Goal: Information Seeking & Learning: Learn about a topic

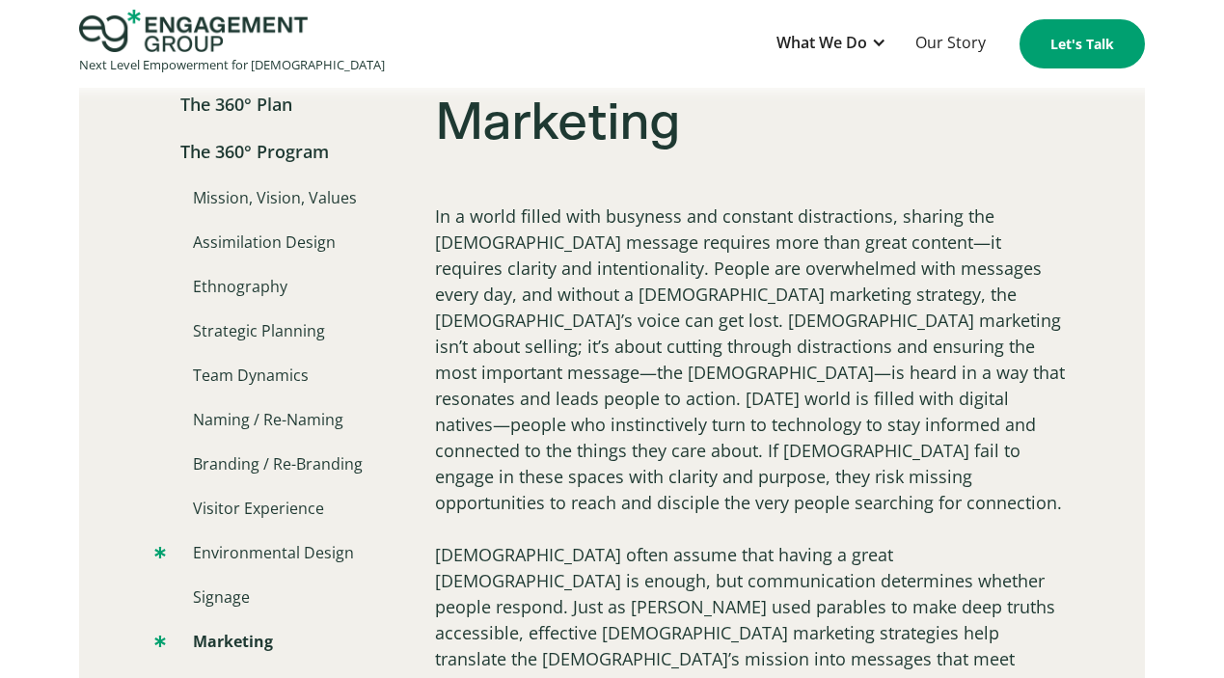
scroll to position [1352, 0]
click at [228, 587] on link "Signage" at bounding box center [201, 596] width 95 height 23
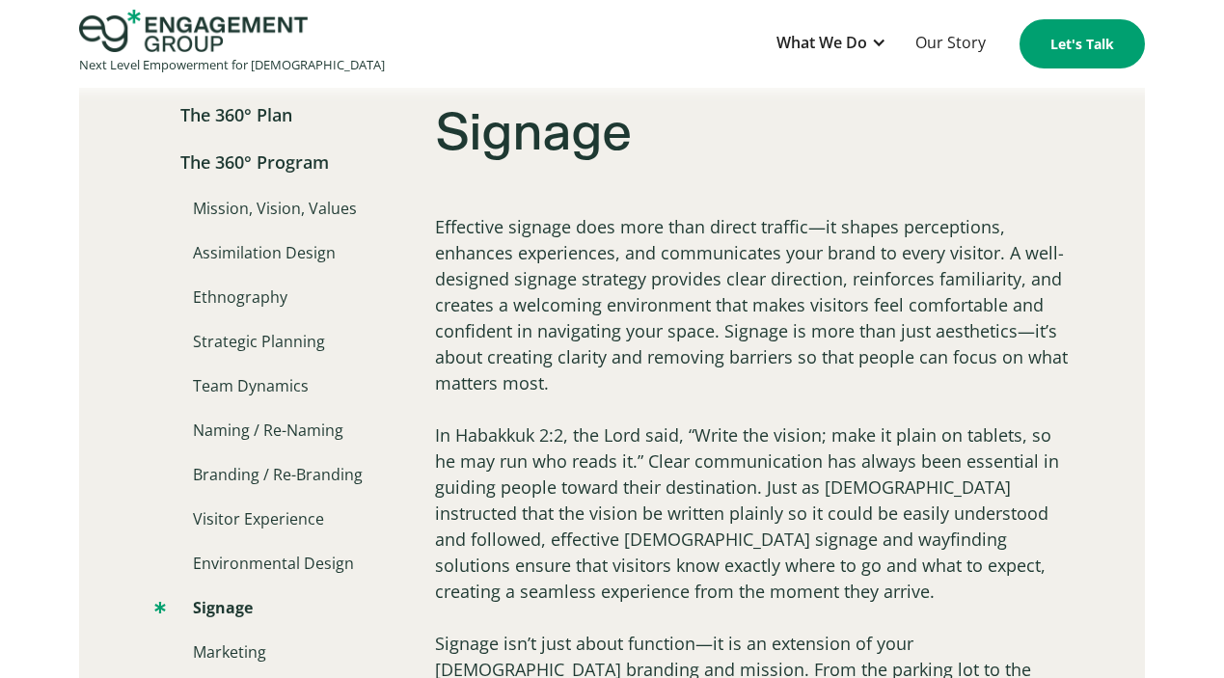
scroll to position [1328, 0]
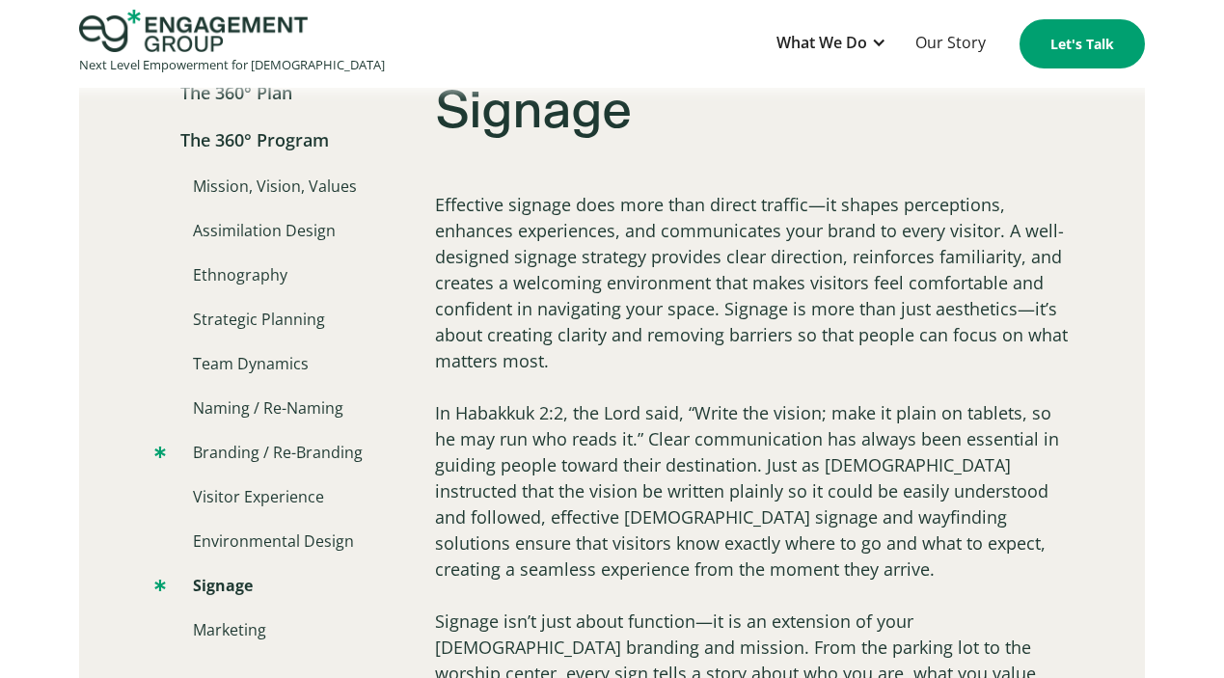
click at [284, 450] on link "Branding / Re-Branding" at bounding box center [258, 452] width 208 height 23
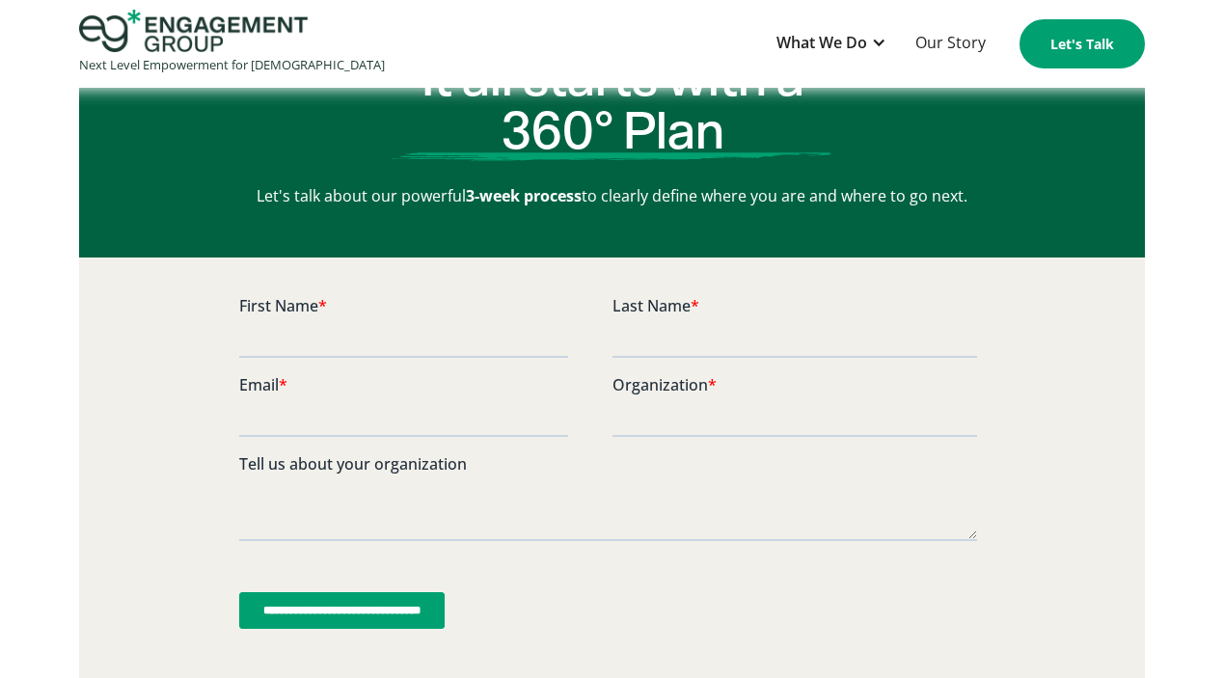
scroll to position [5186, 0]
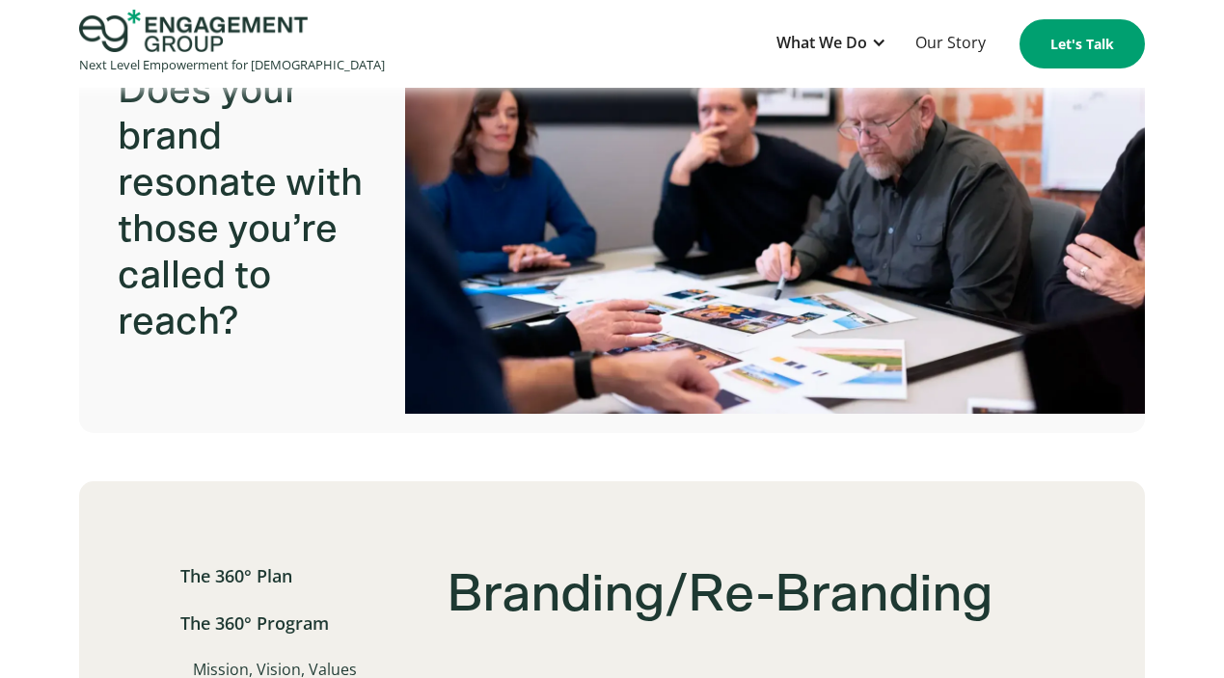
scroll to position [777, 0]
